Goal: Information Seeking & Learning: Learn about a topic

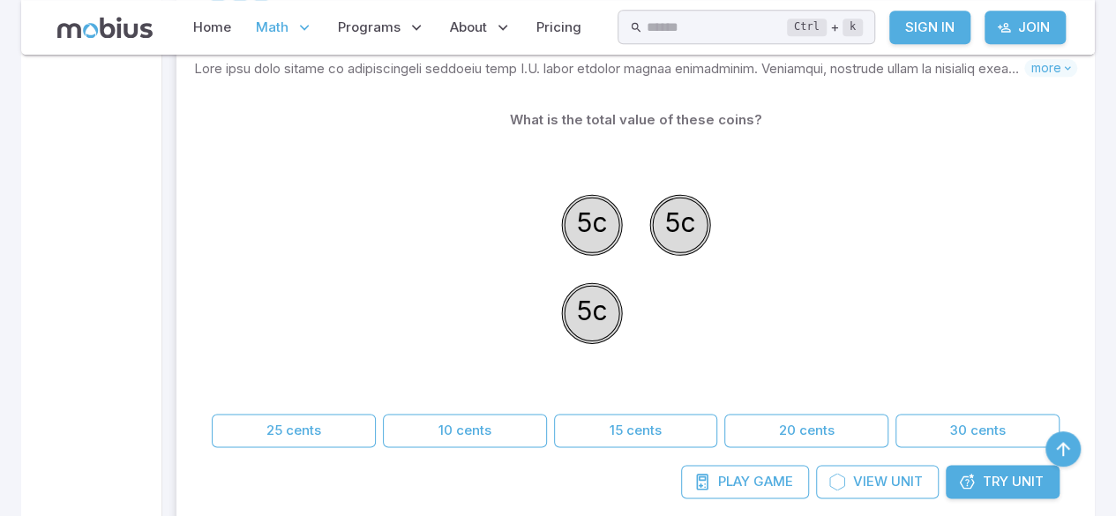
scroll to position [965, 0]
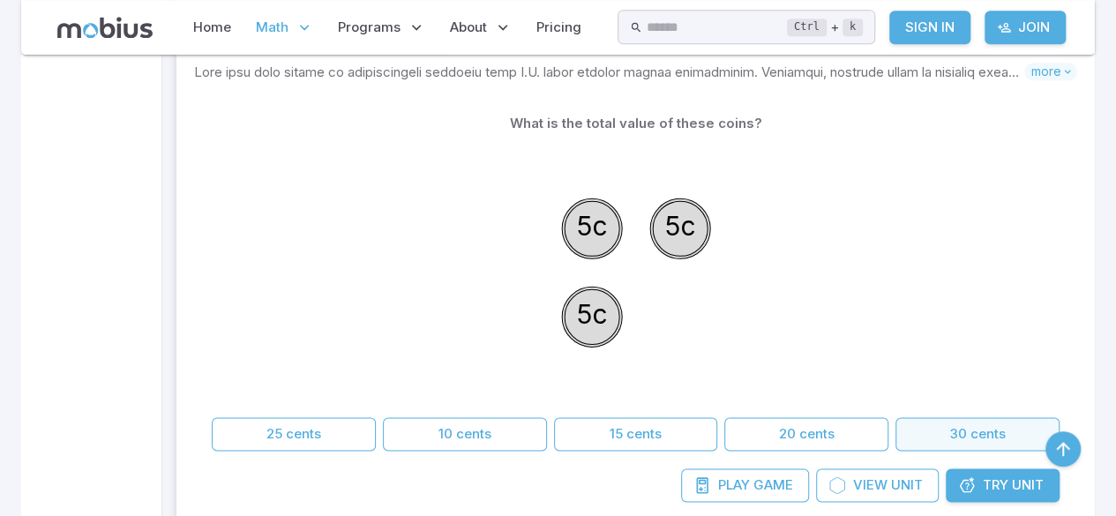
click at [999, 429] on button "30 cents" at bounding box center [978, 434] width 164 height 34
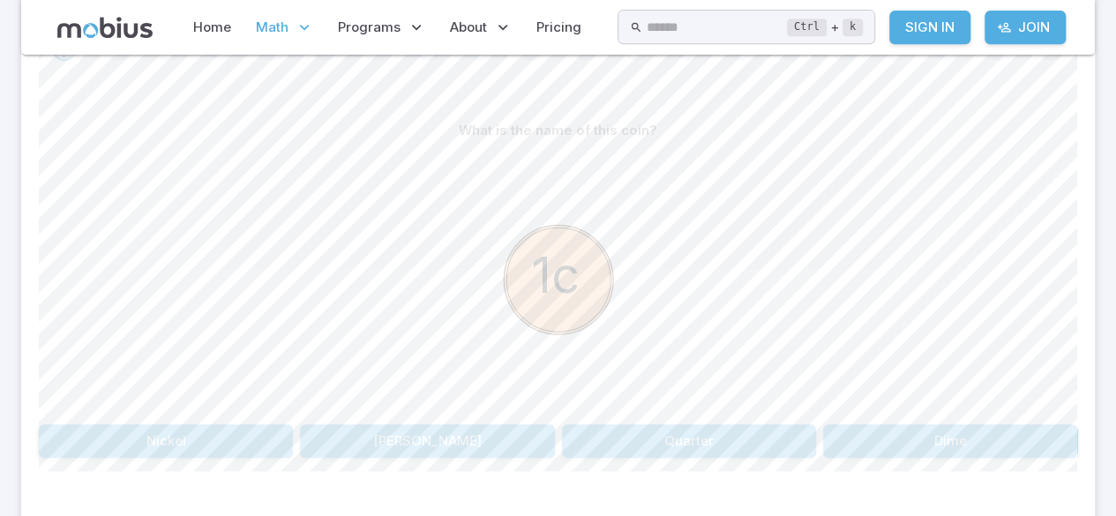
scroll to position [408, 0]
click at [983, 431] on button "Dime" at bounding box center [950, 438] width 254 height 34
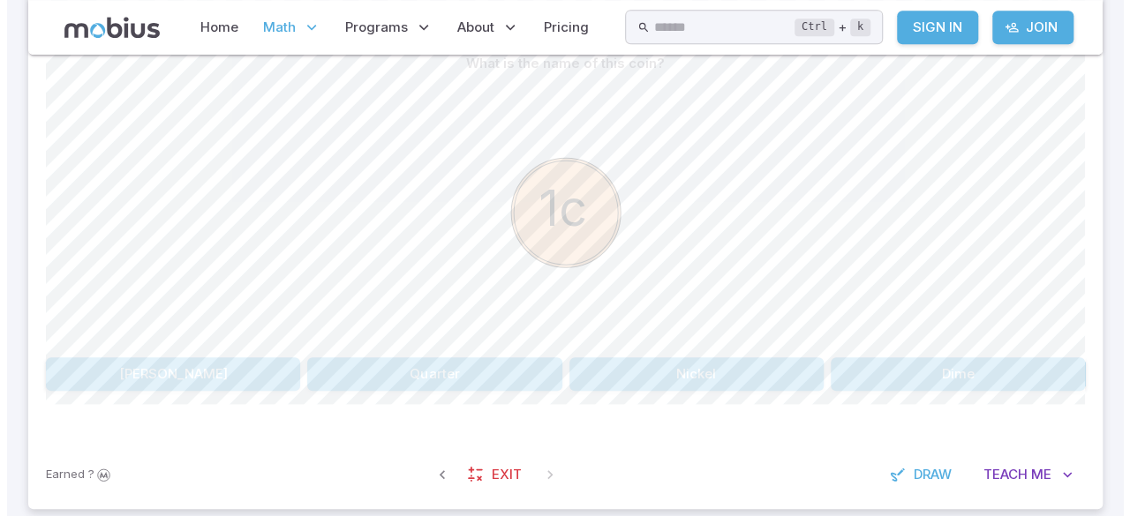
scroll to position [480, 0]
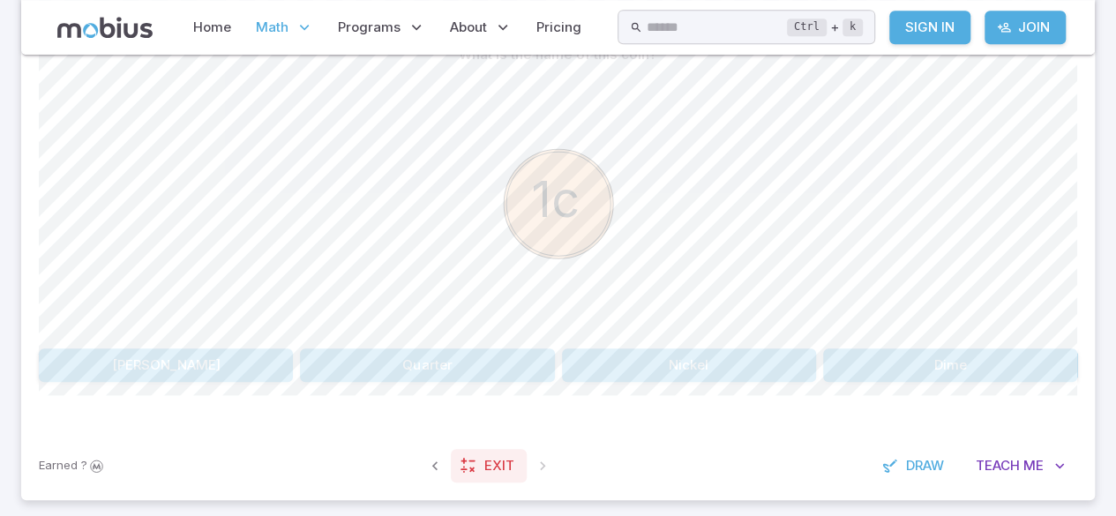
click at [496, 460] on span "Exit" at bounding box center [499, 465] width 30 height 19
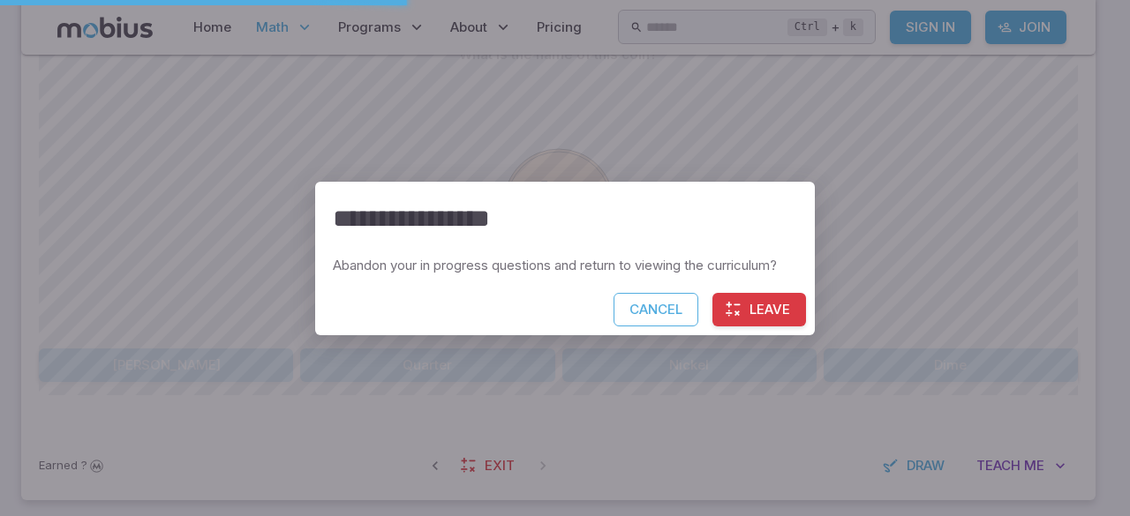
click at [740, 323] on button "Leave" at bounding box center [759, 310] width 94 height 34
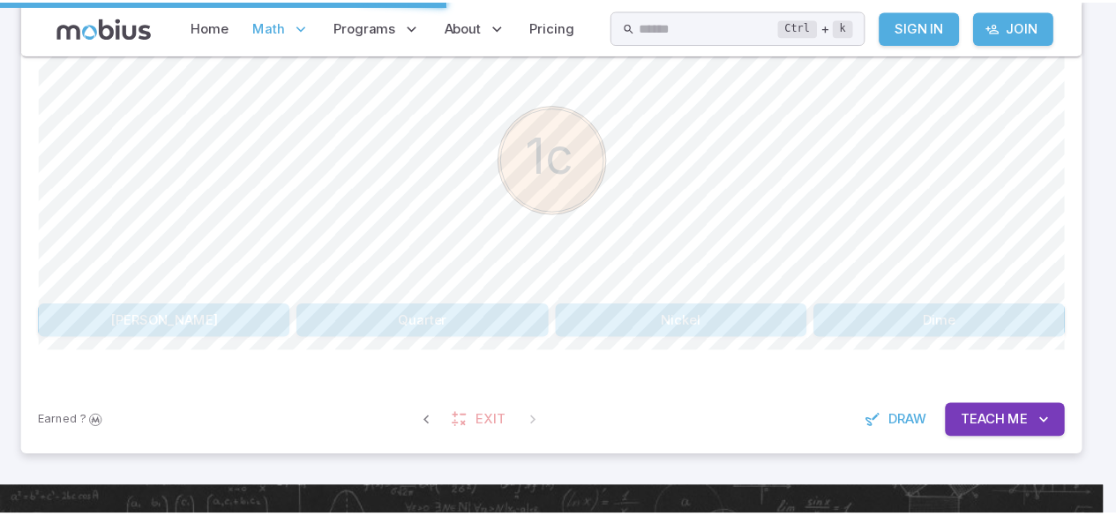
scroll to position [436, 0]
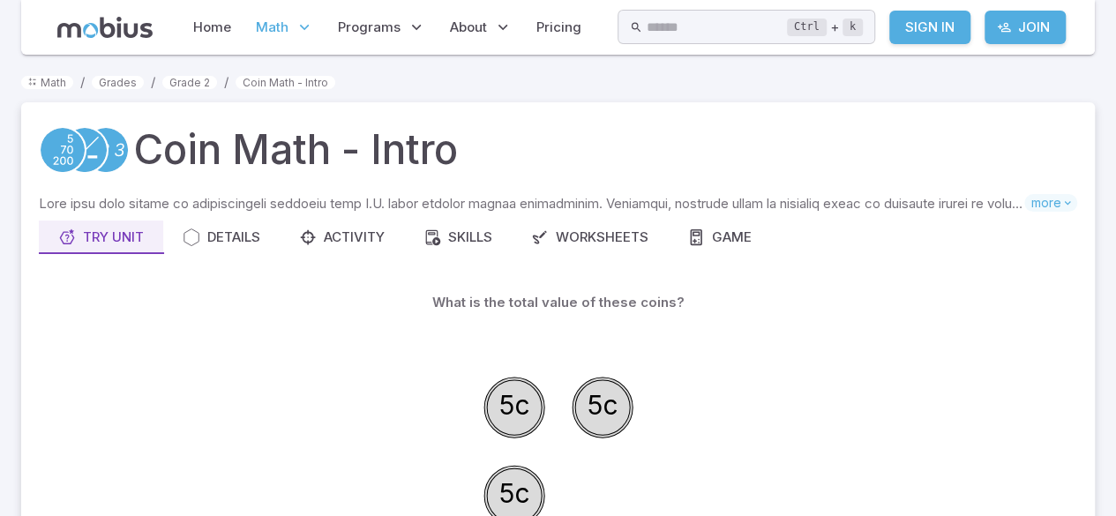
scroll to position [149, 0]
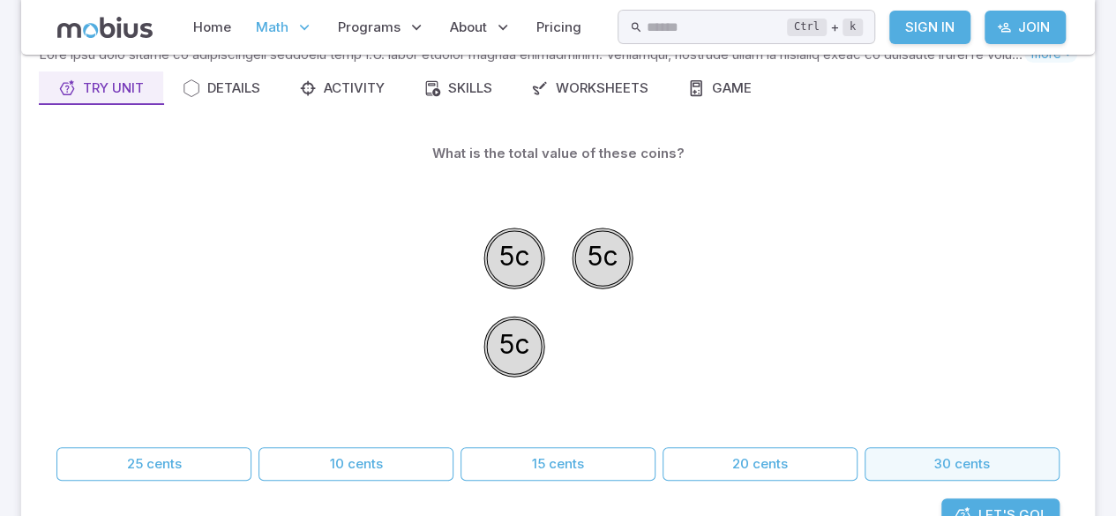
click at [969, 464] on button "30 cents" at bounding box center [962, 464] width 195 height 34
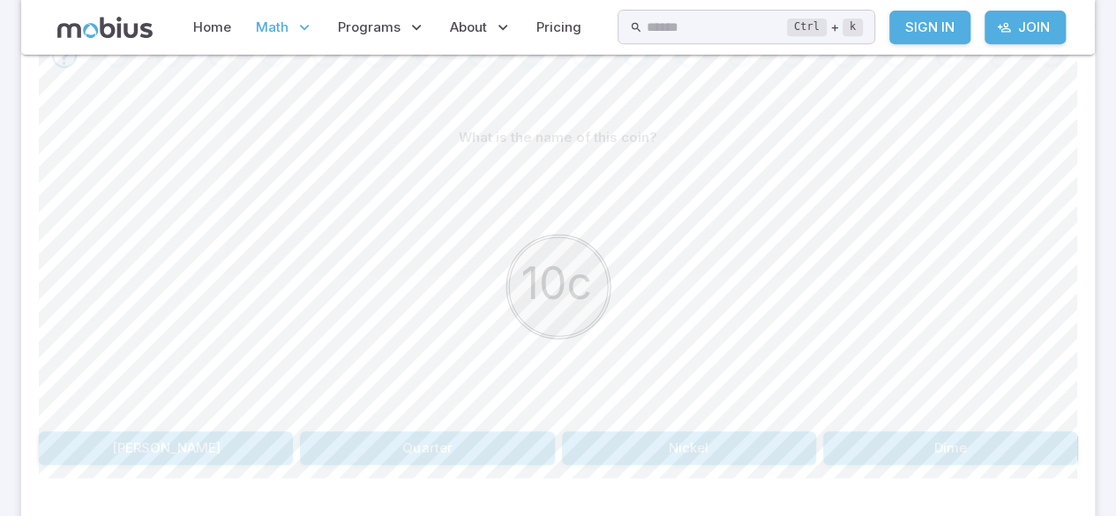
scroll to position [396, 0]
click at [1002, 457] on button "Dime" at bounding box center [950, 449] width 254 height 34
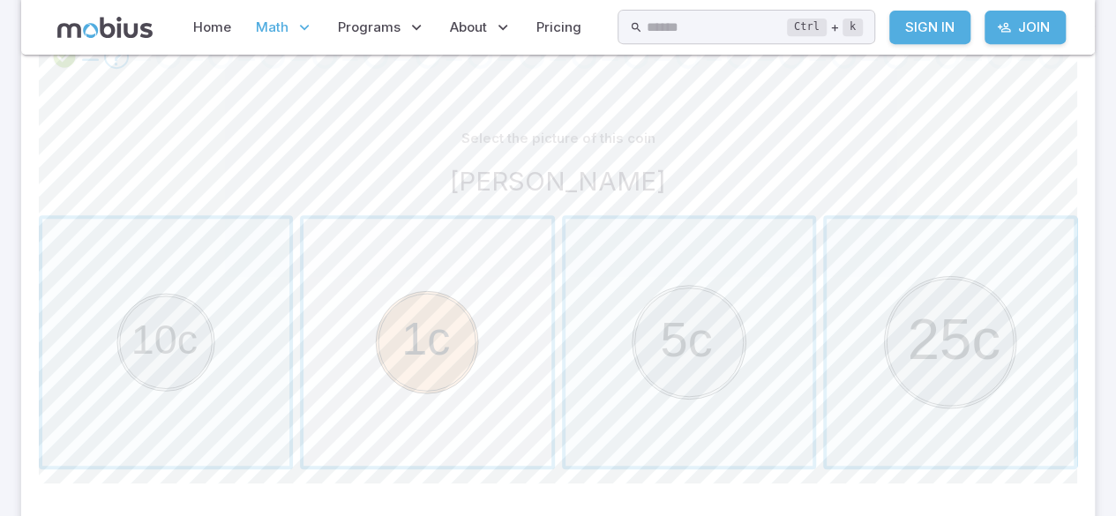
click at [497, 342] on span "button" at bounding box center [427, 342] width 247 height 247
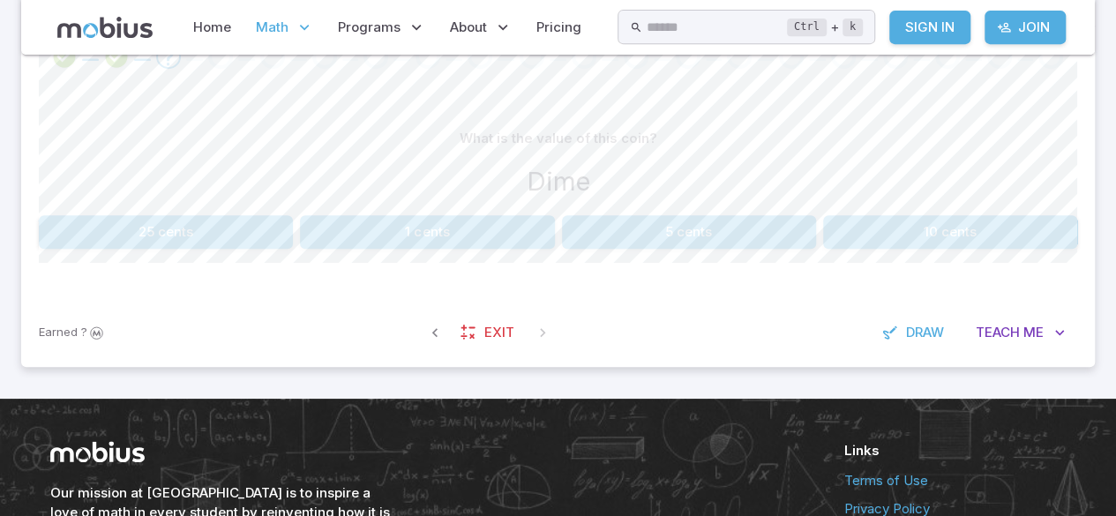
click at [981, 225] on button "10 cents" at bounding box center [950, 232] width 254 height 34
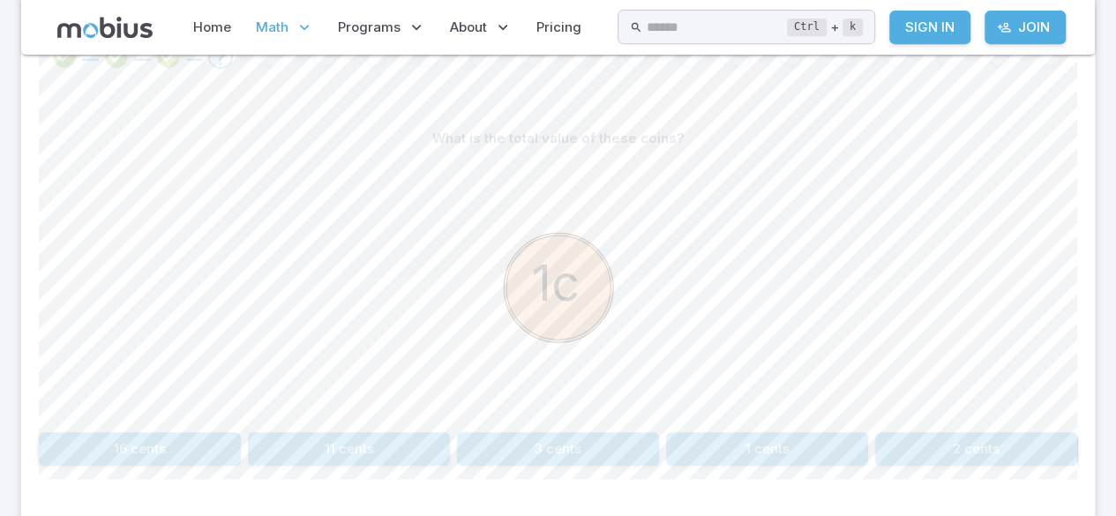
click at [818, 445] on button "1 cents" at bounding box center [767, 449] width 202 height 34
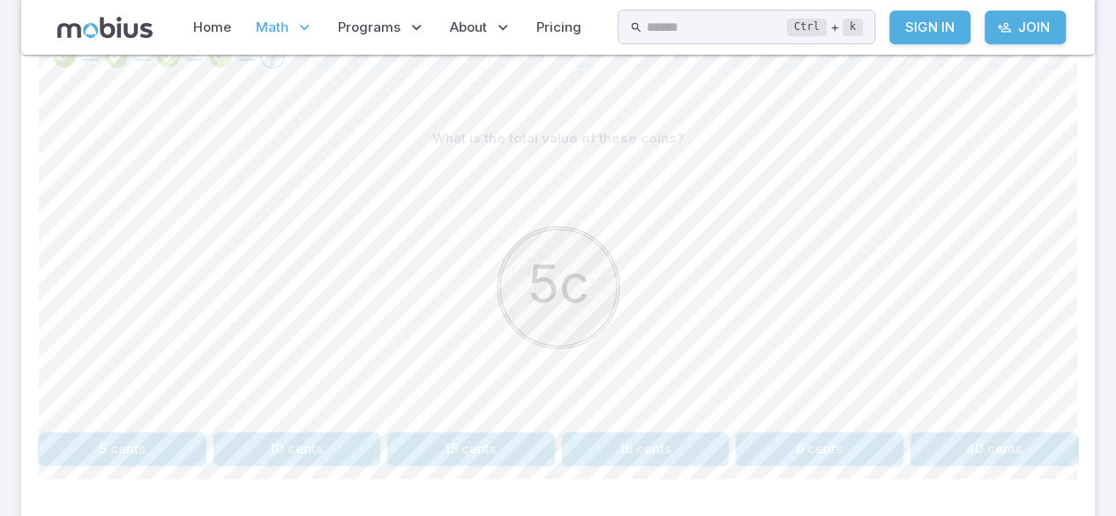
click at [145, 459] on button "5 cents" at bounding box center [123, 449] width 168 height 34
click at [171, 437] on button "11 cents" at bounding box center [123, 449] width 168 height 34
click at [830, 457] on button "30 cents" at bounding box center [820, 449] width 168 height 34
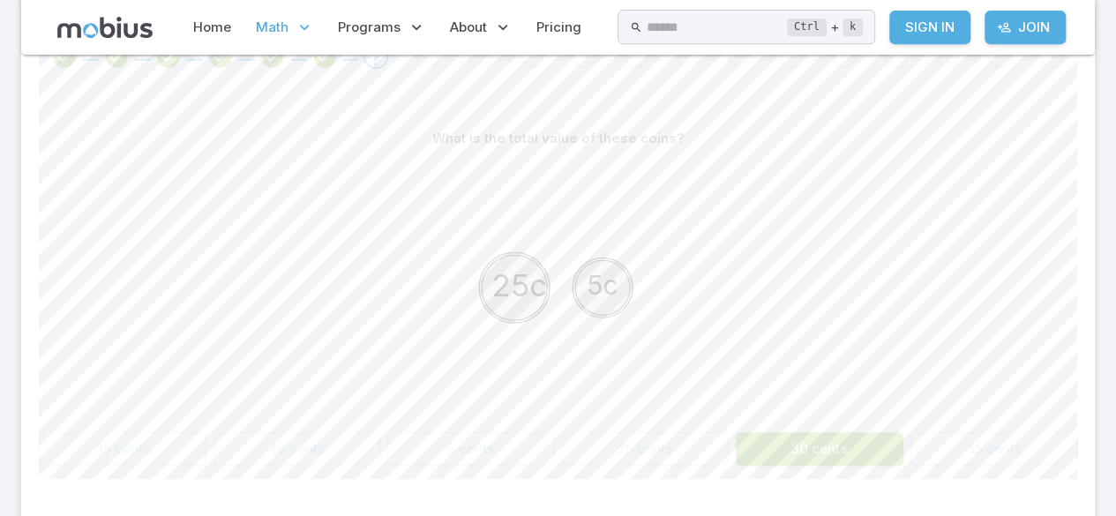
click at [836, 441] on button "30 cents" at bounding box center [820, 449] width 168 height 34
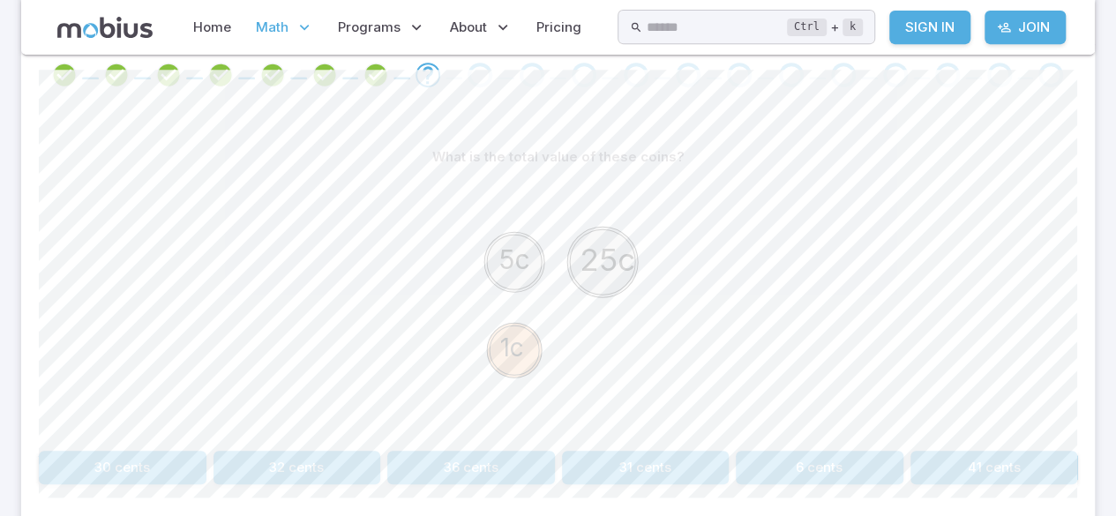
scroll to position [378, 0]
click at [692, 454] on button "31 cents" at bounding box center [646, 468] width 168 height 34
click at [851, 459] on button "26 cents" at bounding box center [820, 468] width 168 height 34
click at [650, 454] on button "31 cents" at bounding box center [646, 468] width 168 height 34
click at [330, 468] on button "31 cents" at bounding box center [298, 468] width 168 height 34
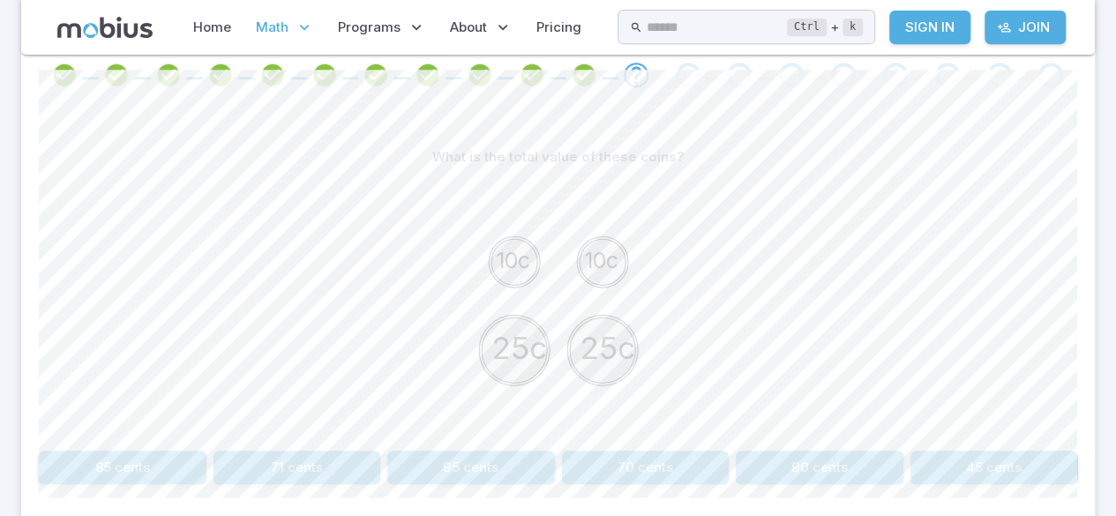
click at [814, 457] on button "90 cents" at bounding box center [820, 468] width 168 height 34
click at [258, 475] on button "75 cents" at bounding box center [298, 468] width 168 height 34
click at [658, 465] on button "30 cents" at bounding box center [646, 468] width 168 height 34
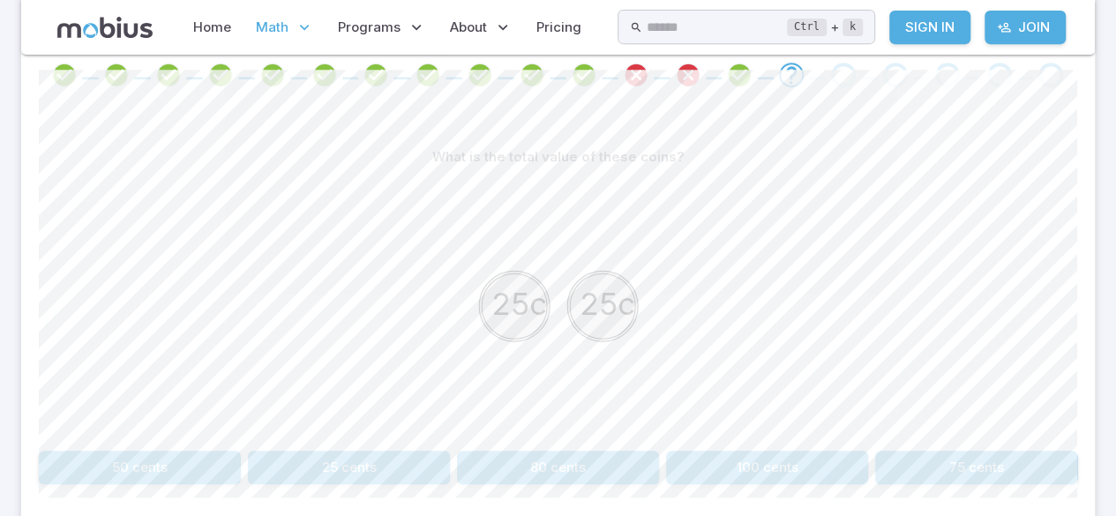
click at [145, 463] on button "50 cents" at bounding box center [140, 468] width 202 height 34
click at [185, 468] on button "6 cents" at bounding box center [140, 468] width 202 height 34
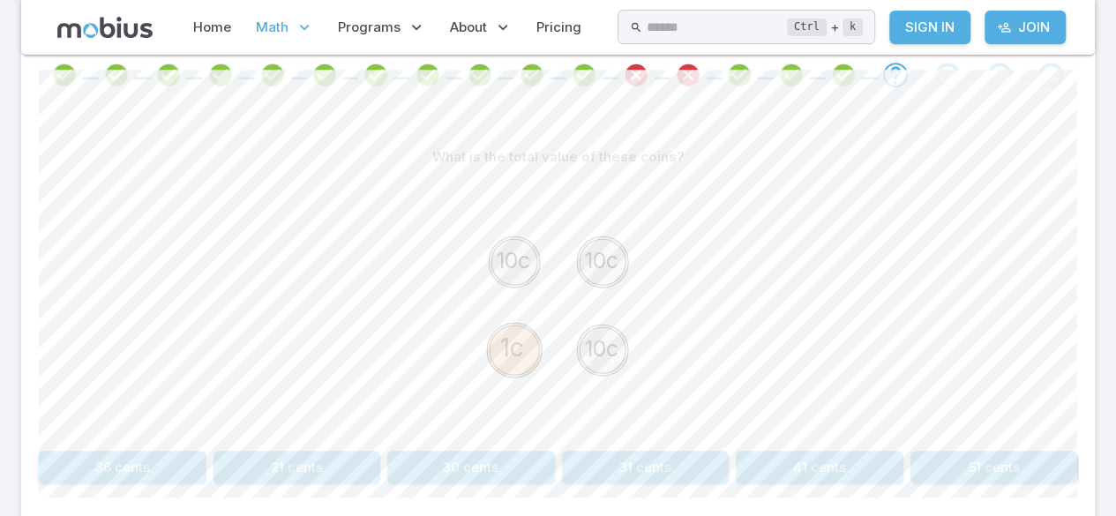
click at [672, 464] on button "31 cents" at bounding box center [646, 468] width 168 height 34
click at [479, 451] on button "51 cents" at bounding box center [471, 468] width 168 height 34
click at [121, 466] on button "26 cents" at bounding box center [140, 468] width 202 height 34
click at [844, 478] on button "65 cents" at bounding box center [820, 468] width 168 height 34
